Goal: Use online tool/utility: Utilize a website feature to perform a specific function

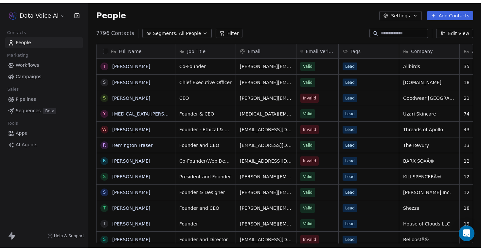
scroll to position [215, 392]
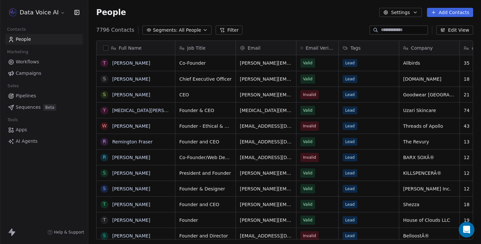
click at [27, 141] on span "AI Agents" at bounding box center [27, 141] width 22 height 7
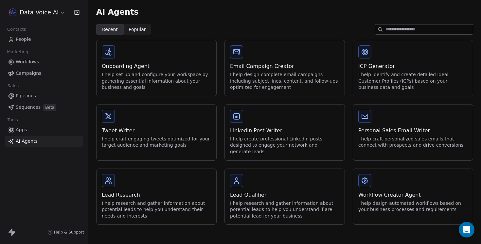
click at [261, 132] on div "LinkedIn Post Writer" at bounding box center [284, 131] width 109 height 8
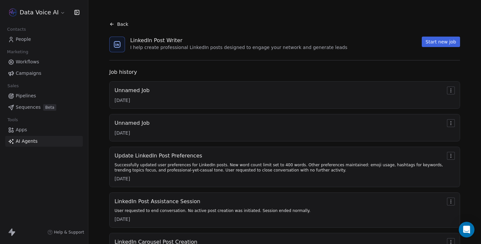
click at [454, 41] on button "Start new job" at bounding box center [441, 42] width 38 height 10
